Goal: Information Seeking & Learning: Learn about a topic

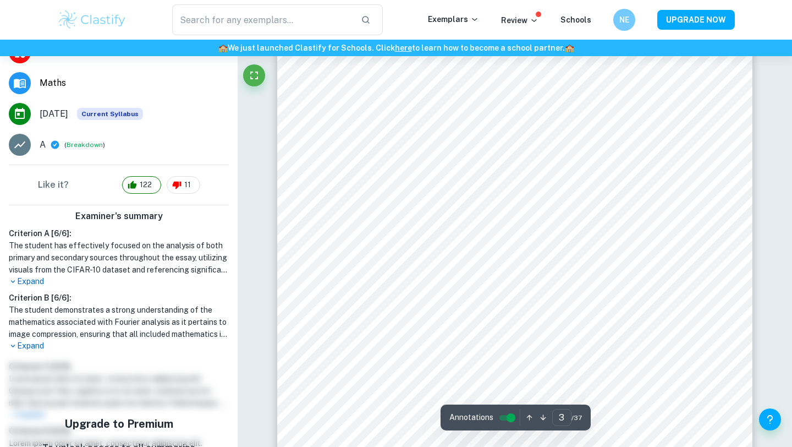
scroll to position [1434, 0]
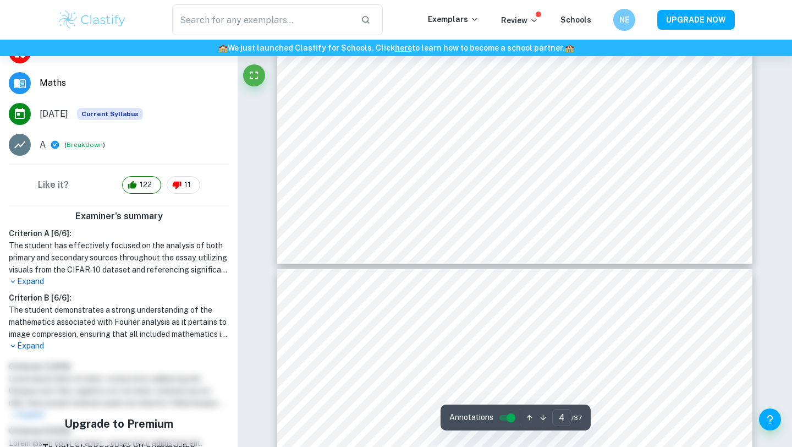
type input "5"
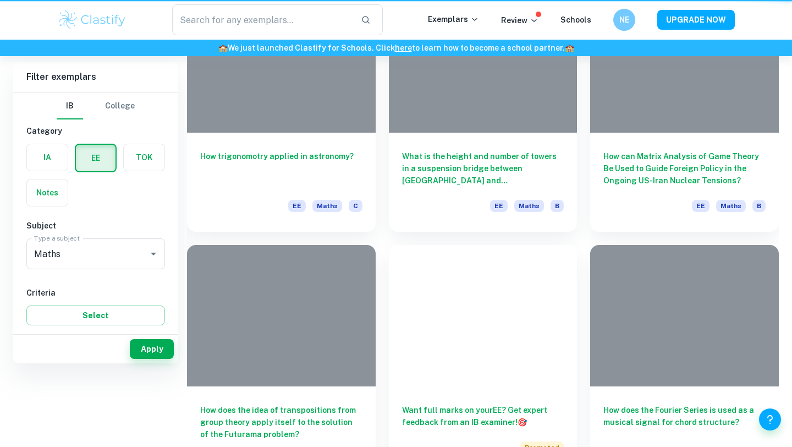
scroll to position [0, 0]
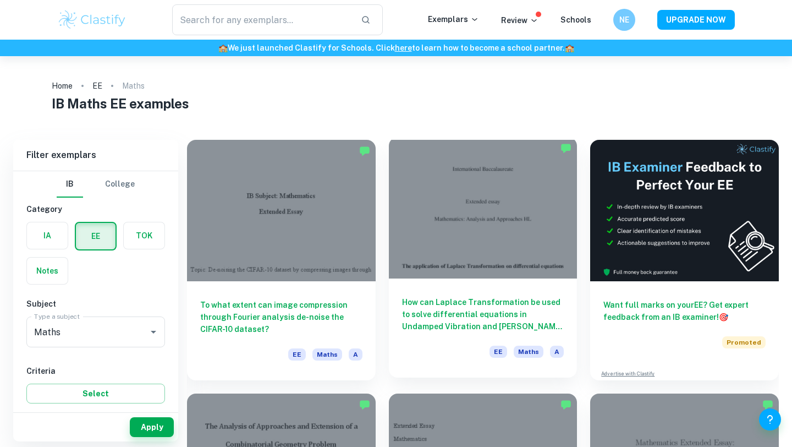
click at [484, 193] on div at bounding box center [483, 207] width 189 height 141
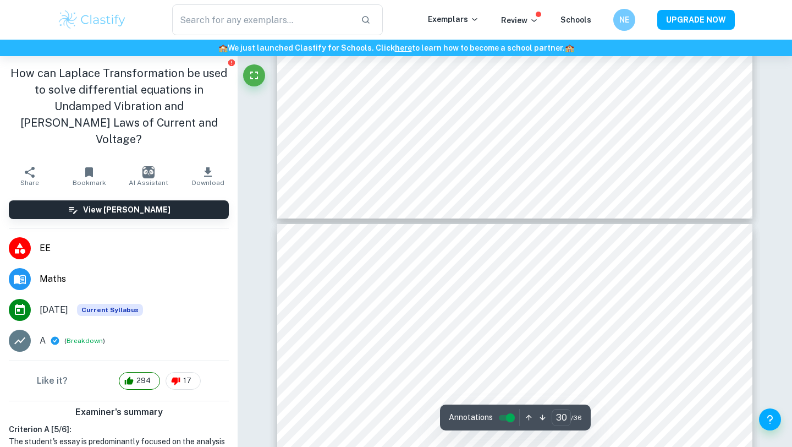
scroll to position [20580, 0]
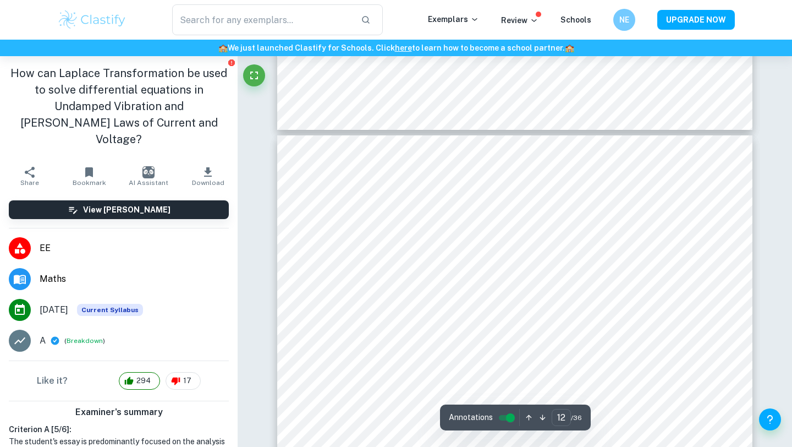
type input "11"
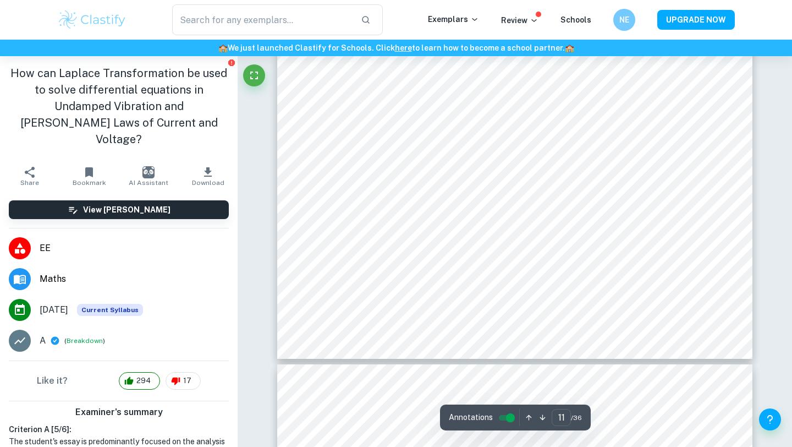
scroll to position [7327, 0]
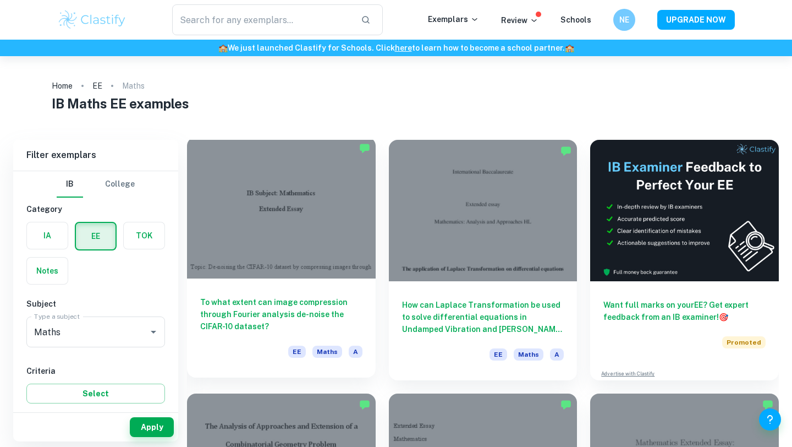
click at [292, 259] on div at bounding box center [281, 207] width 189 height 141
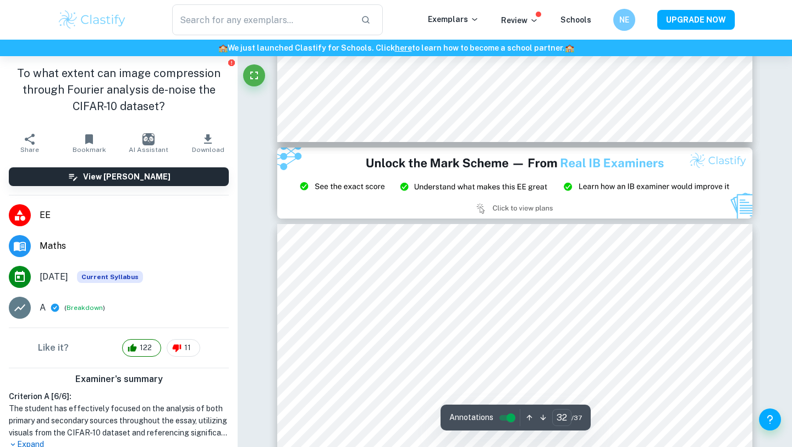
type input "33"
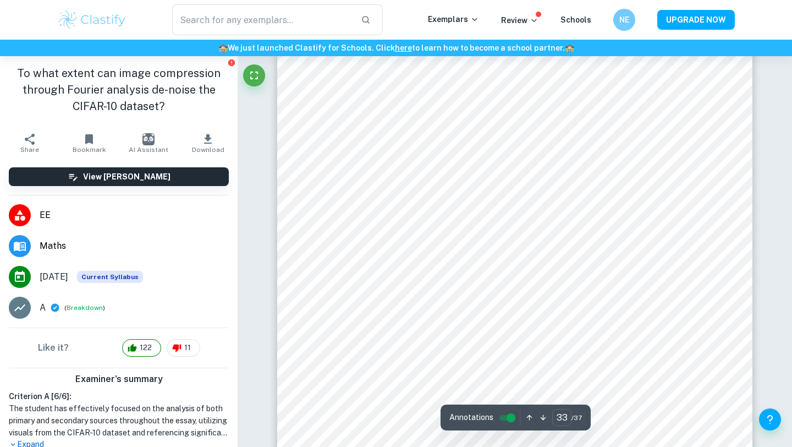
scroll to position [20529, 0]
